Goal: Information Seeking & Learning: Understand process/instructions

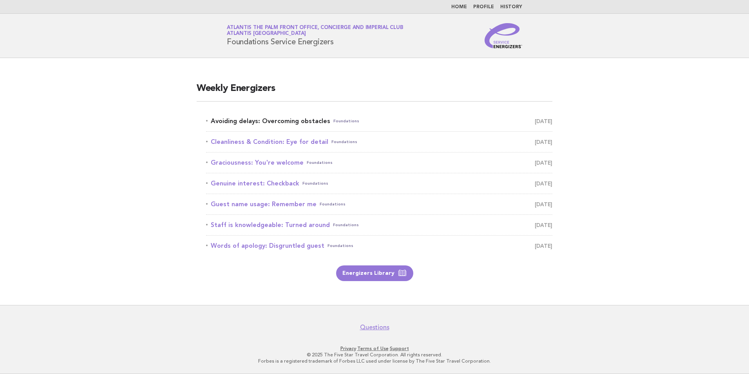
click at [237, 117] on link "Avoiding delays: Overcoming obstacles Foundations [DATE]" at bounding box center [379, 121] width 346 height 11
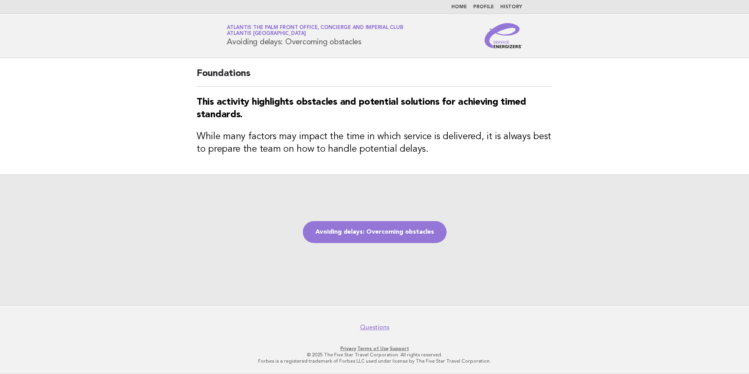
drag, startPoint x: 371, startPoint y: 43, endPoint x: 227, endPoint y: 47, distance: 143.9
click at [227, 47] on div "Service Energizers Atlantis The Palm Front Office, Concierge and Imperial Club …" at bounding box center [374, 35] width 317 height 25
copy h1 "Avoiding delays: Overcoming obstacles"
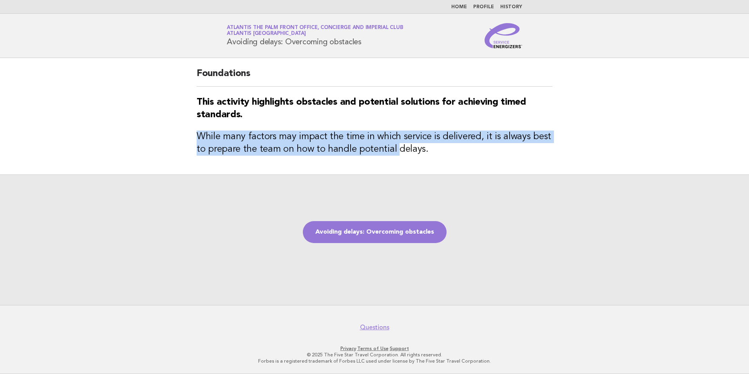
drag, startPoint x: 199, startPoint y: 133, endPoint x: 402, endPoint y: 153, distance: 203.6
click at [402, 153] on h3 "While many factors may impact the time in which service is delivered, it is alw…" at bounding box center [375, 142] width 356 height 25
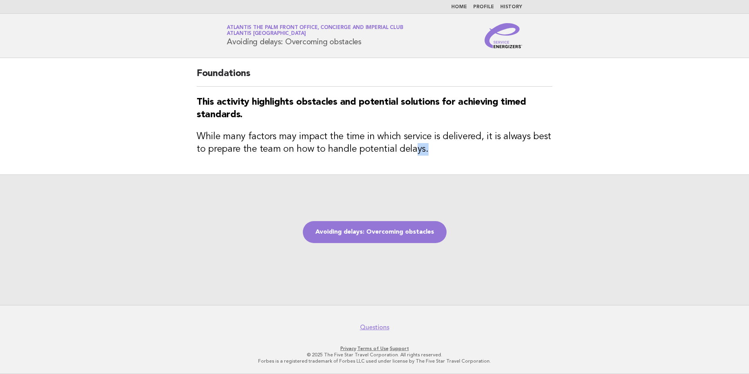
drag, startPoint x: 402, startPoint y: 153, endPoint x: 433, endPoint y: 156, distance: 30.8
click at [433, 156] on div "Foundations This activity highlights obstacles and potential solutions for achi…" at bounding box center [374, 116] width 375 height 116
drag, startPoint x: 433, startPoint y: 156, endPoint x: 444, endPoint y: 166, distance: 14.4
click at [444, 166] on div "Foundations This activity highlights obstacles and potential solutions for achi…" at bounding box center [374, 116] width 375 height 116
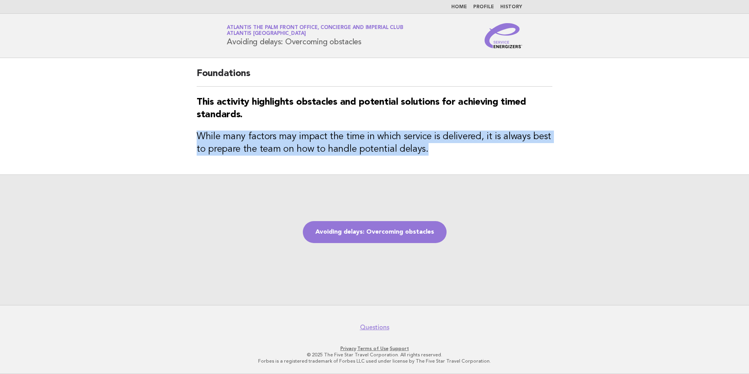
drag, startPoint x: 423, startPoint y: 153, endPoint x: 198, endPoint y: 139, distance: 225.7
click at [198, 139] on h3 "While many factors may impact the time in which service is delivered, it is alw…" at bounding box center [375, 142] width 356 height 25
copy h3 "While many factors may impact the time in which service is delivered, it is alw…"
click at [396, 233] on link "Avoiding delays: Overcoming obstacles" at bounding box center [375, 232] width 144 height 22
click at [369, 237] on link "Avoiding delays: Overcoming obstacles" at bounding box center [375, 232] width 144 height 22
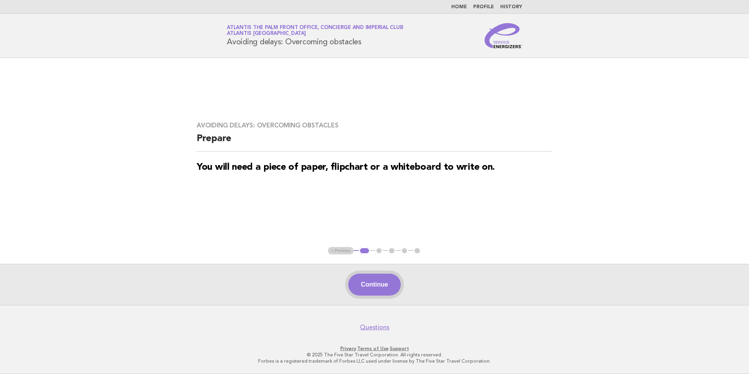
click at [380, 290] on button "Continue" at bounding box center [374, 284] width 52 height 22
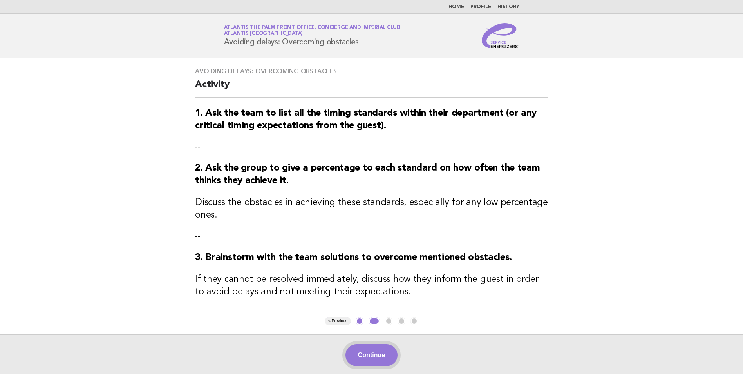
click at [376, 358] on button "Continue" at bounding box center [372, 355] width 52 height 22
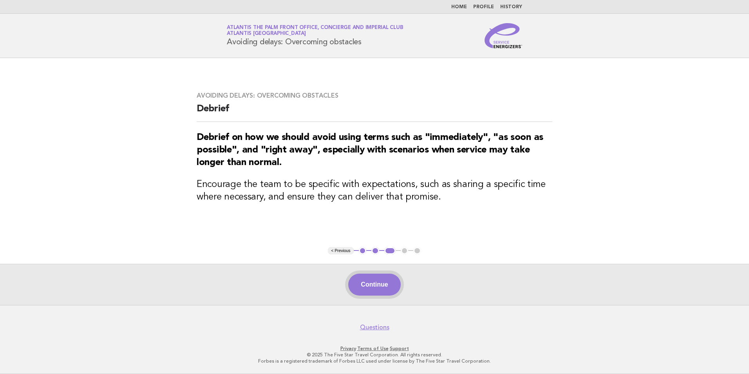
click at [381, 286] on button "Continue" at bounding box center [374, 284] width 52 height 22
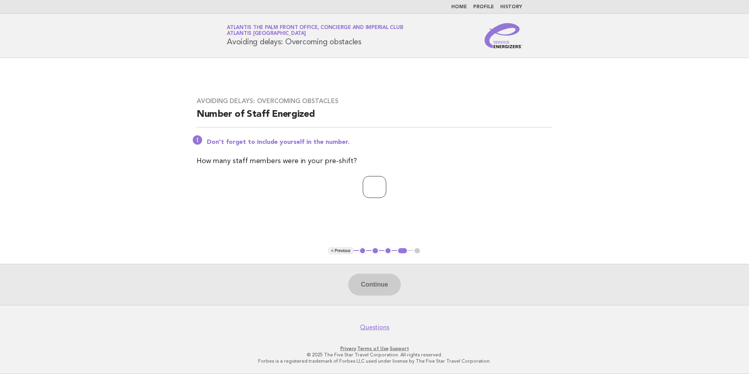
click at [363, 192] on input "number" at bounding box center [375, 187] width 24 height 22
drag, startPoint x: 378, startPoint y: 187, endPoint x: 256, endPoint y: 196, distance: 122.2
click at [264, 196] on p "***" at bounding box center [375, 187] width 356 height 22
type input "**"
click at [348, 282] on button "Continue" at bounding box center [374, 284] width 52 height 22
